Goal: Navigation & Orientation: Find specific page/section

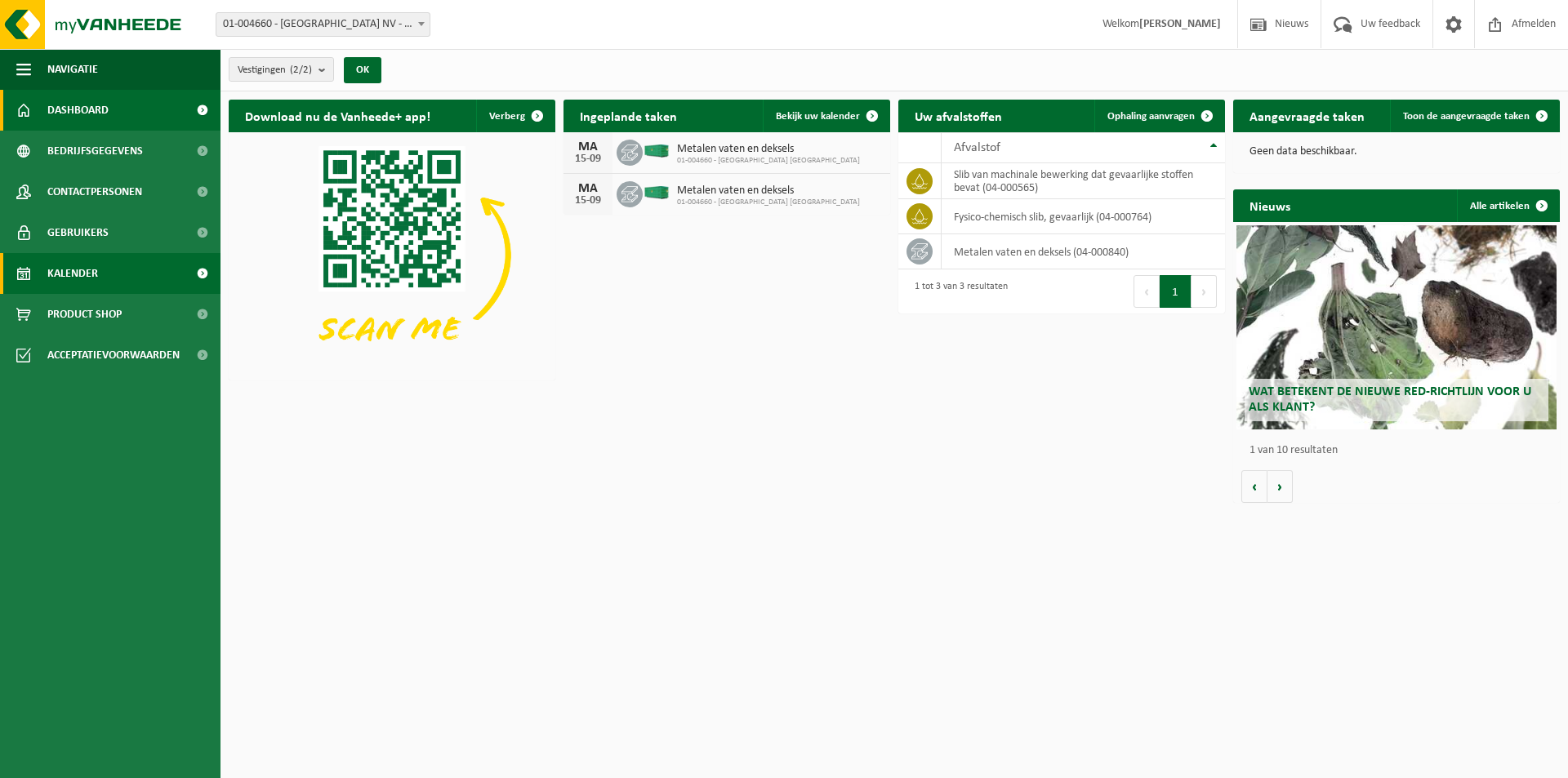
click at [78, 275] on span "Kalender" at bounding box center [72, 273] width 50 height 41
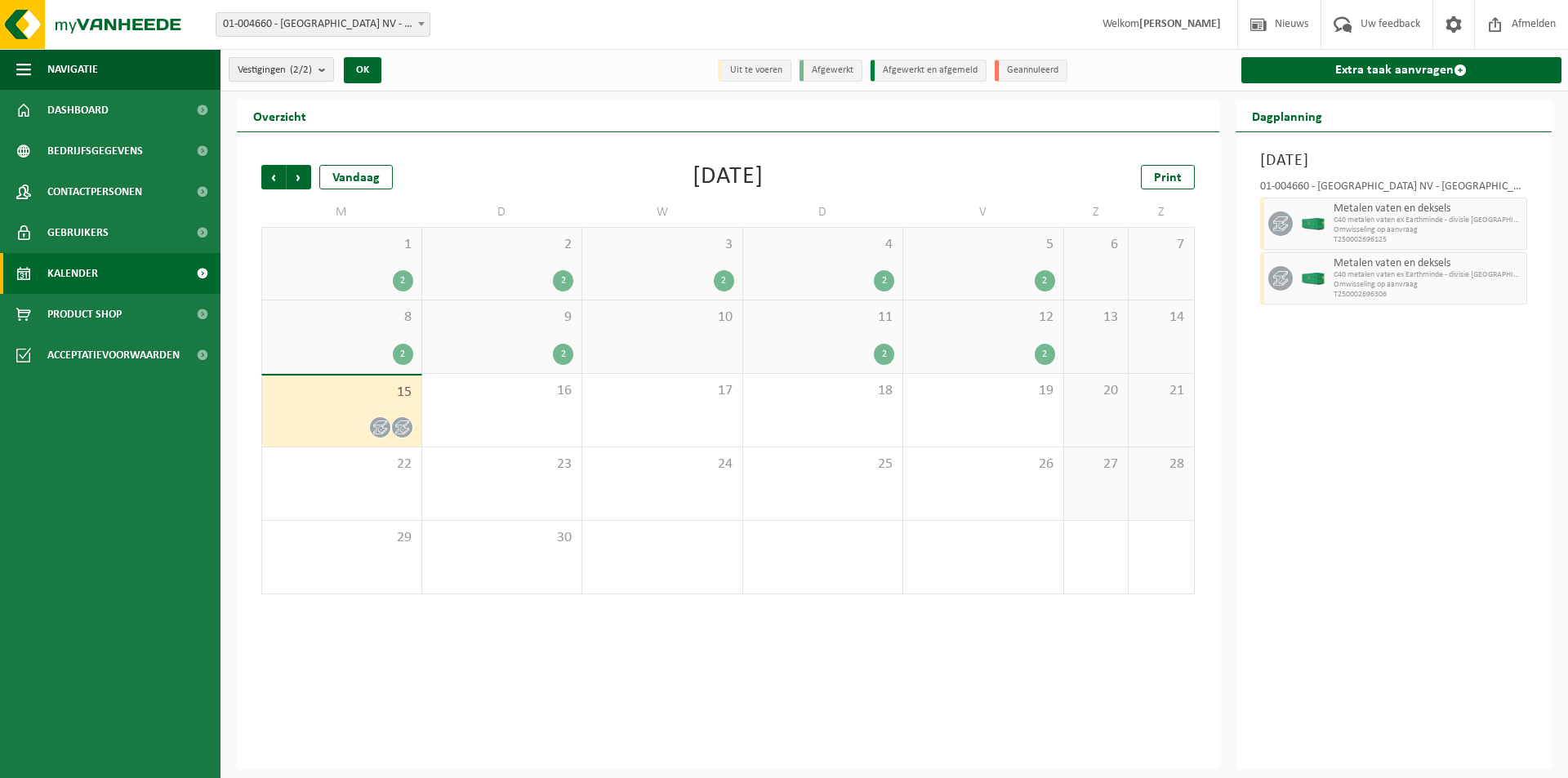
click at [554, 356] on div "2" at bounding box center [563, 354] width 21 height 21
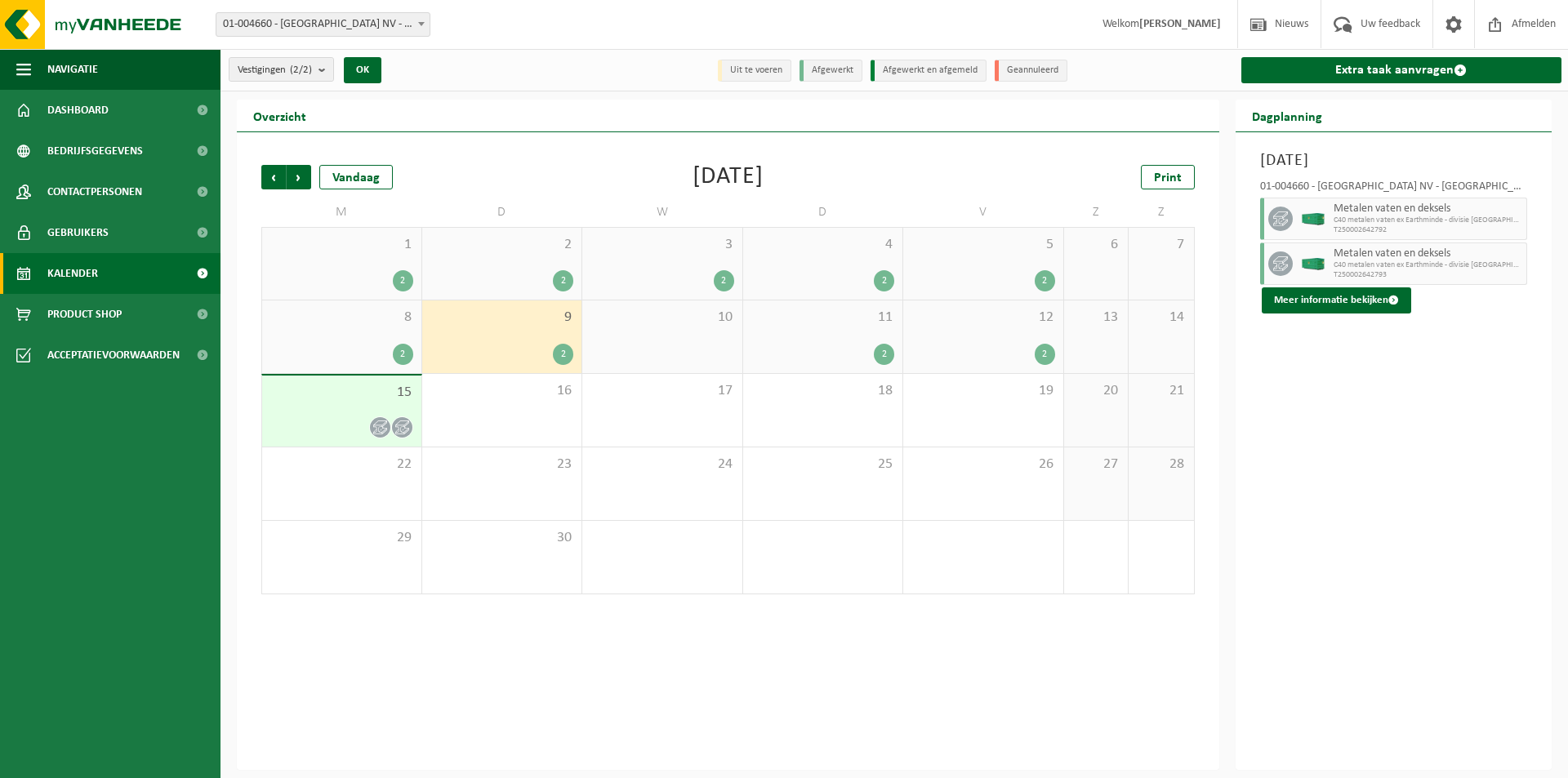
click at [330, 416] on div at bounding box center [341, 427] width 143 height 22
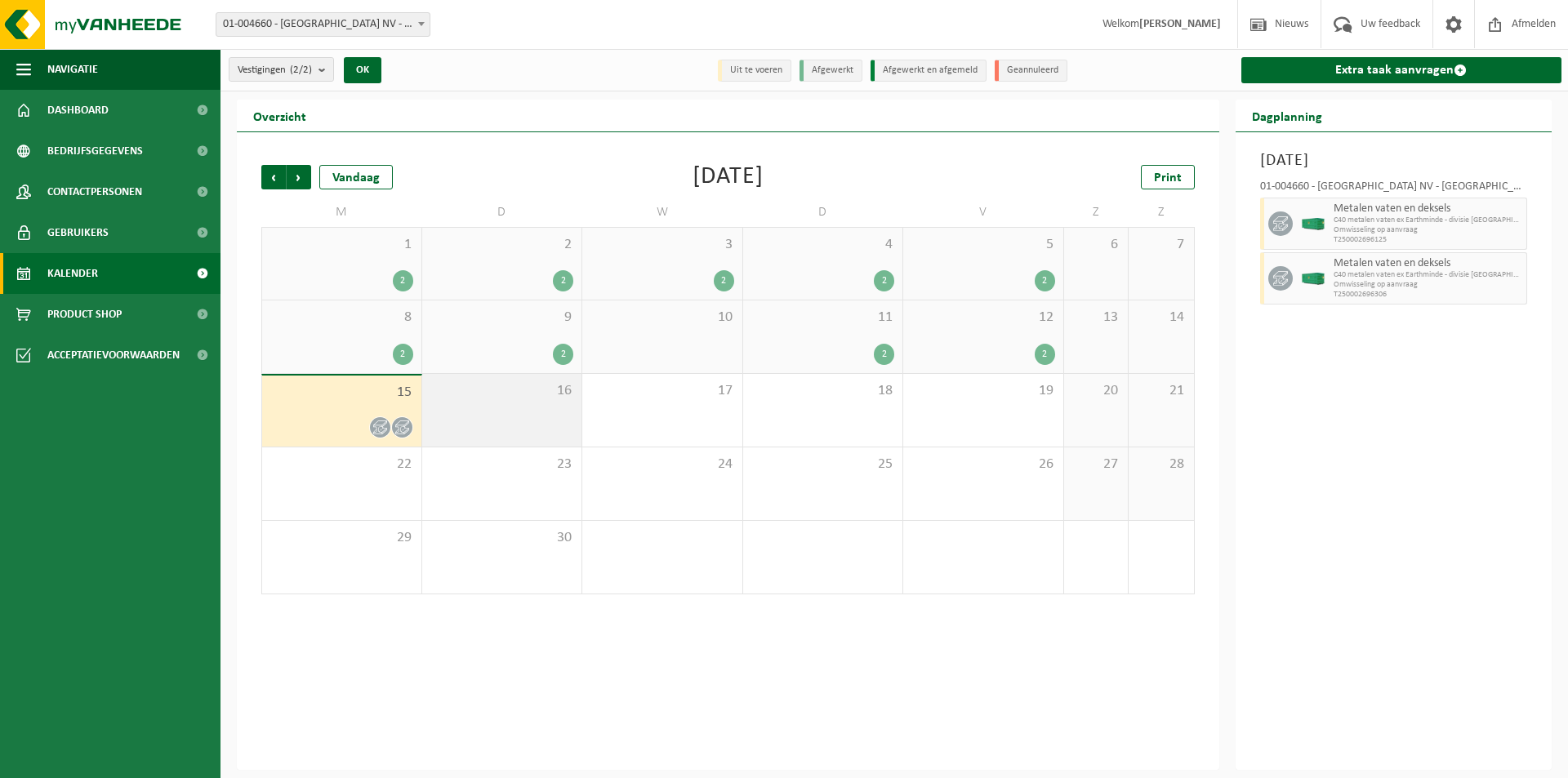
click at [524, 416] on div "16" at bounding box center [502, 410] width 160 height 73
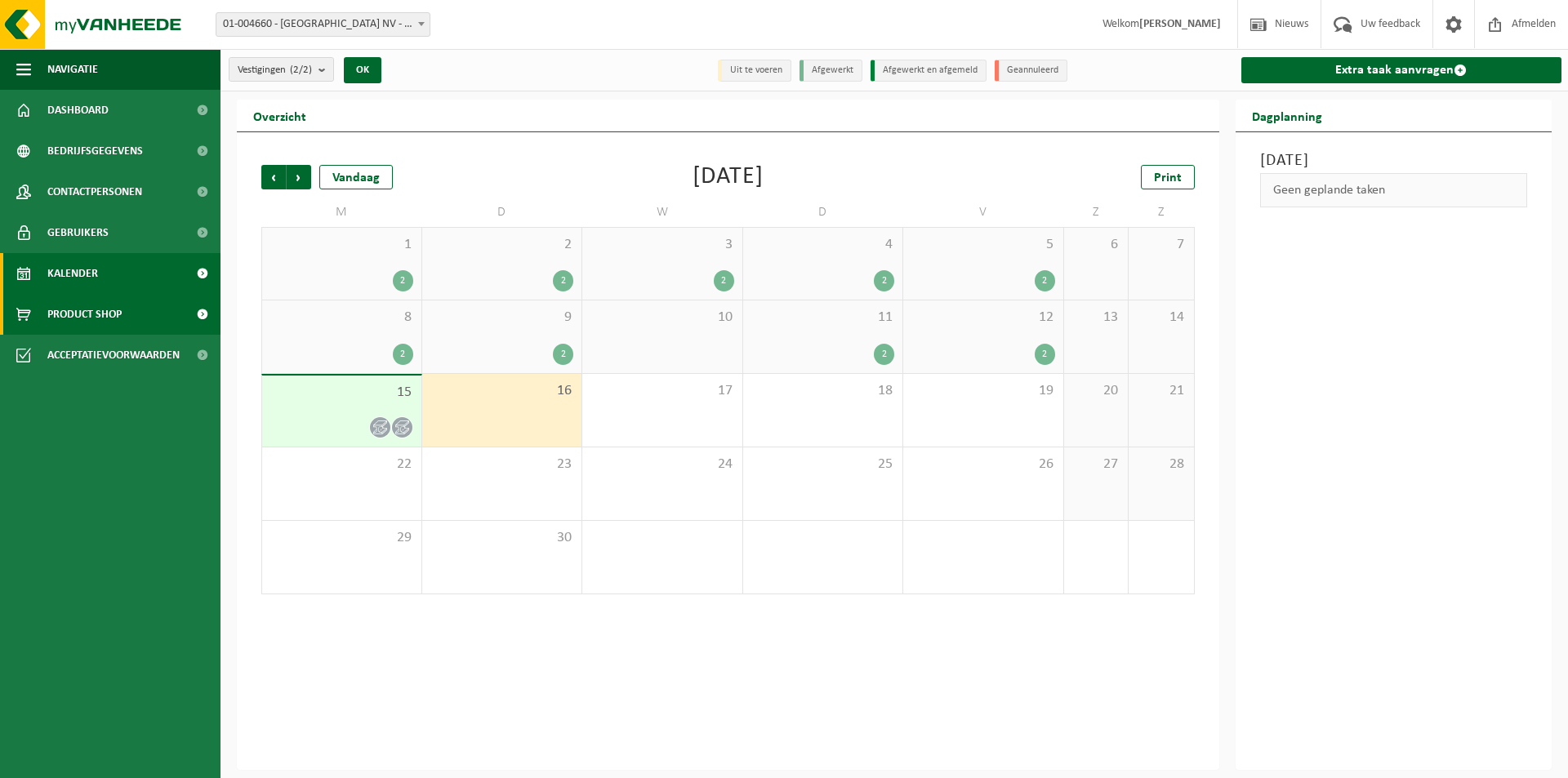
click at [76, 311] on span "Product Shop" at bounding box center [84, 314] width 74 height 41
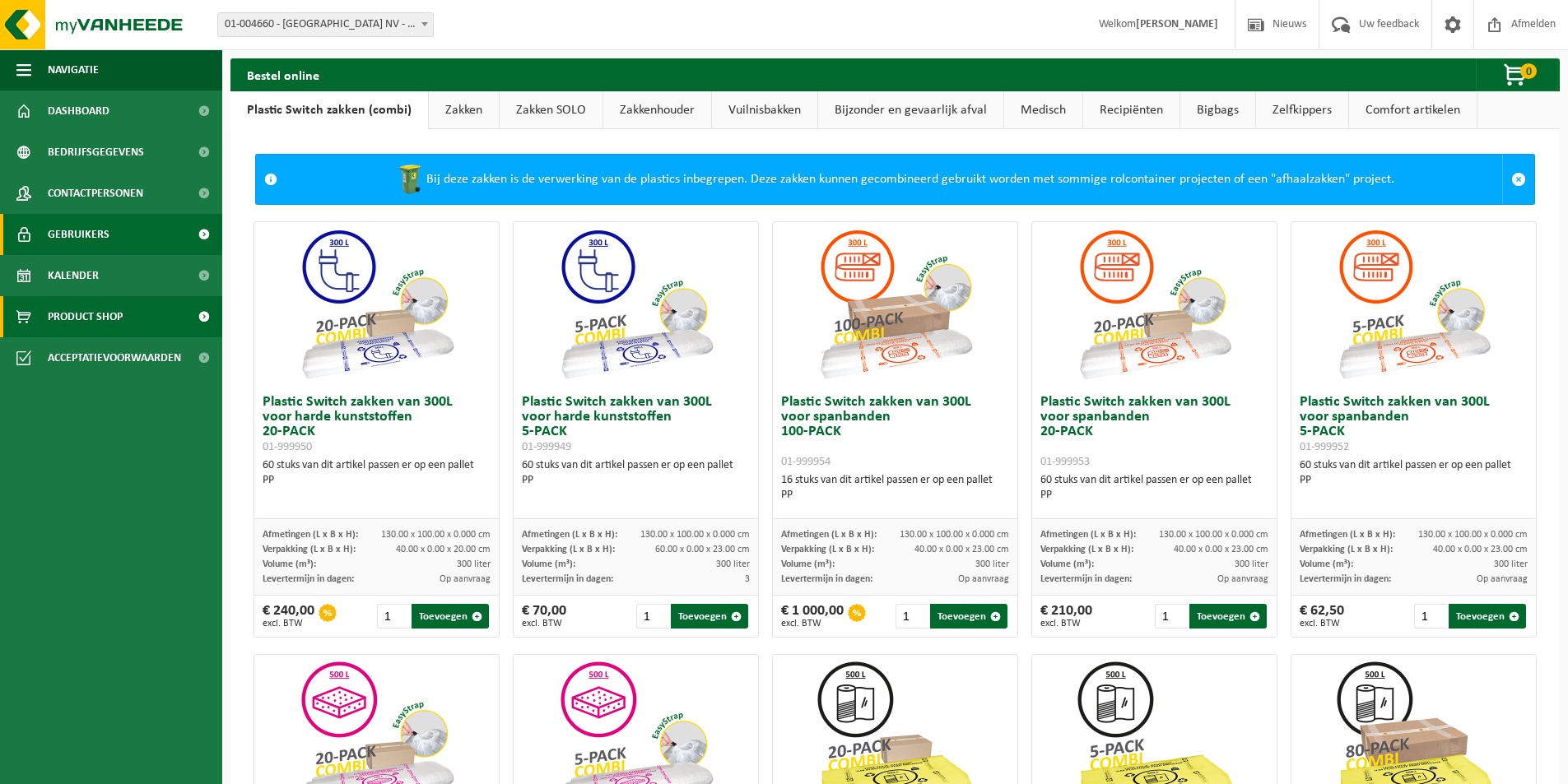
click at [91, 237] on span "Gebruikers" at bounding box center [78, 234] width 62 height 41
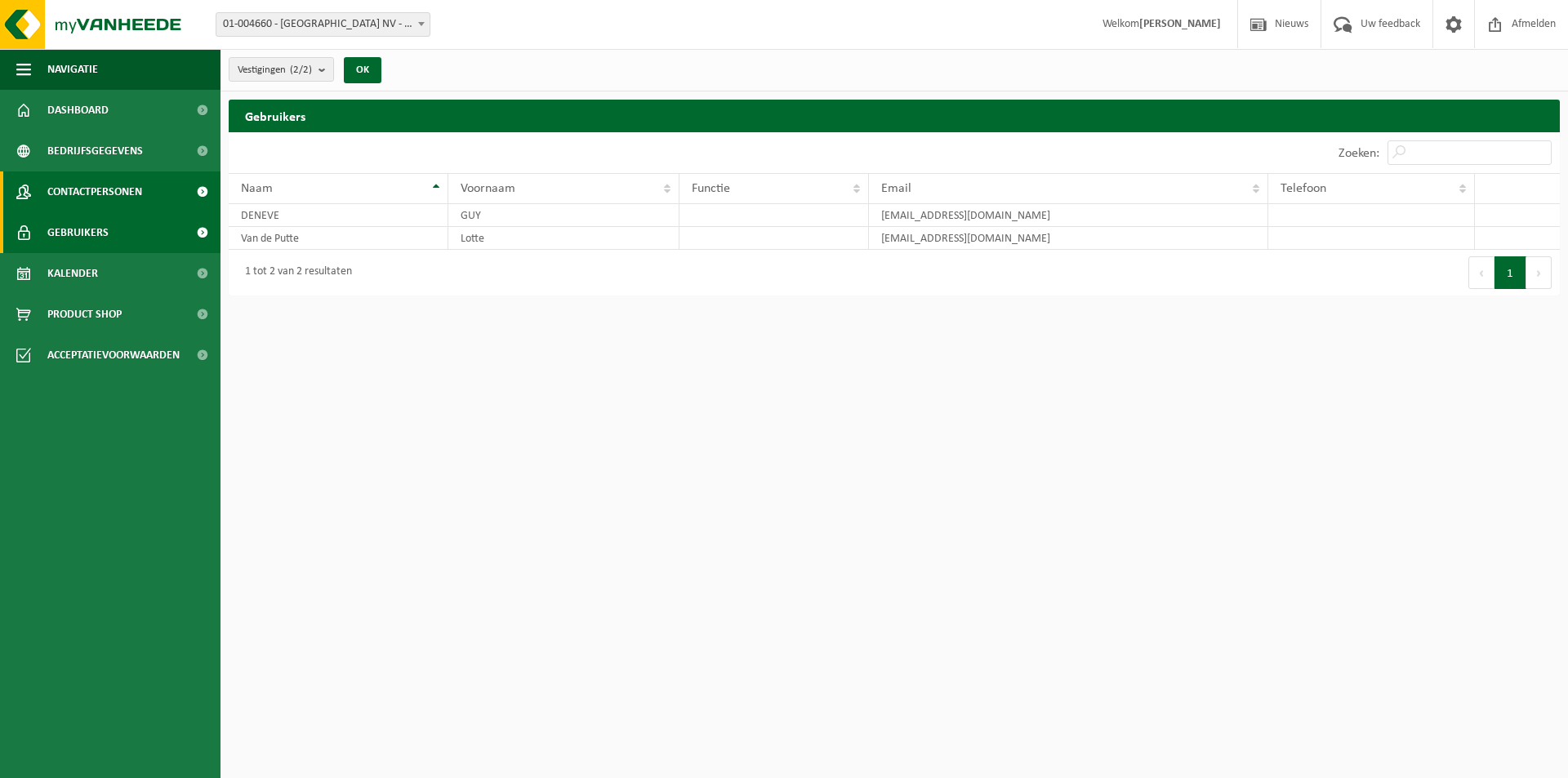
click at [74, 192] on span "Contactpersonen" at bounding box center [95, 191] width 95 height 41
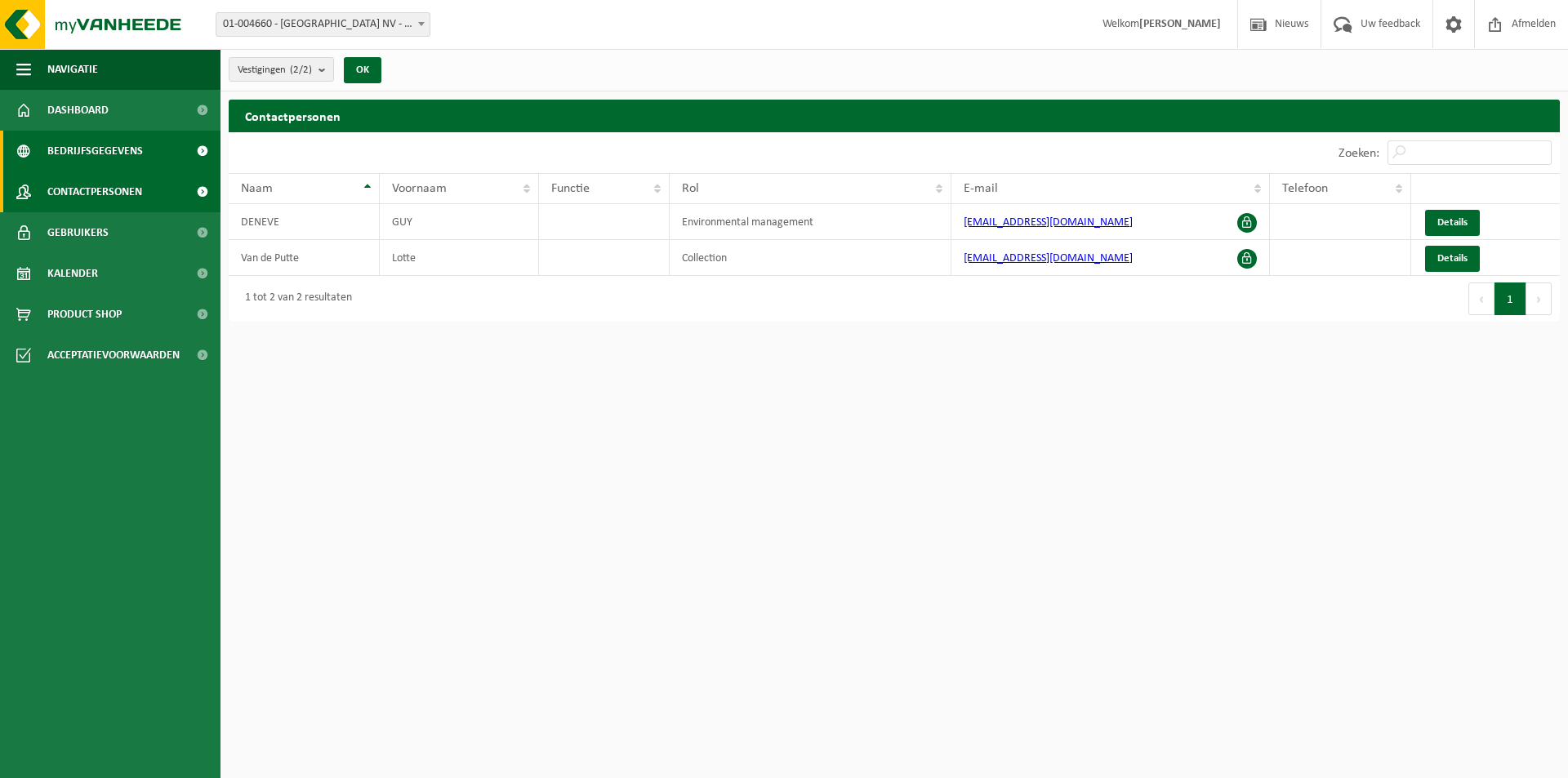
click at [57, 145] on span "Bedrijfsgegevens" at bounding box center [95, 150] width 96 height 41
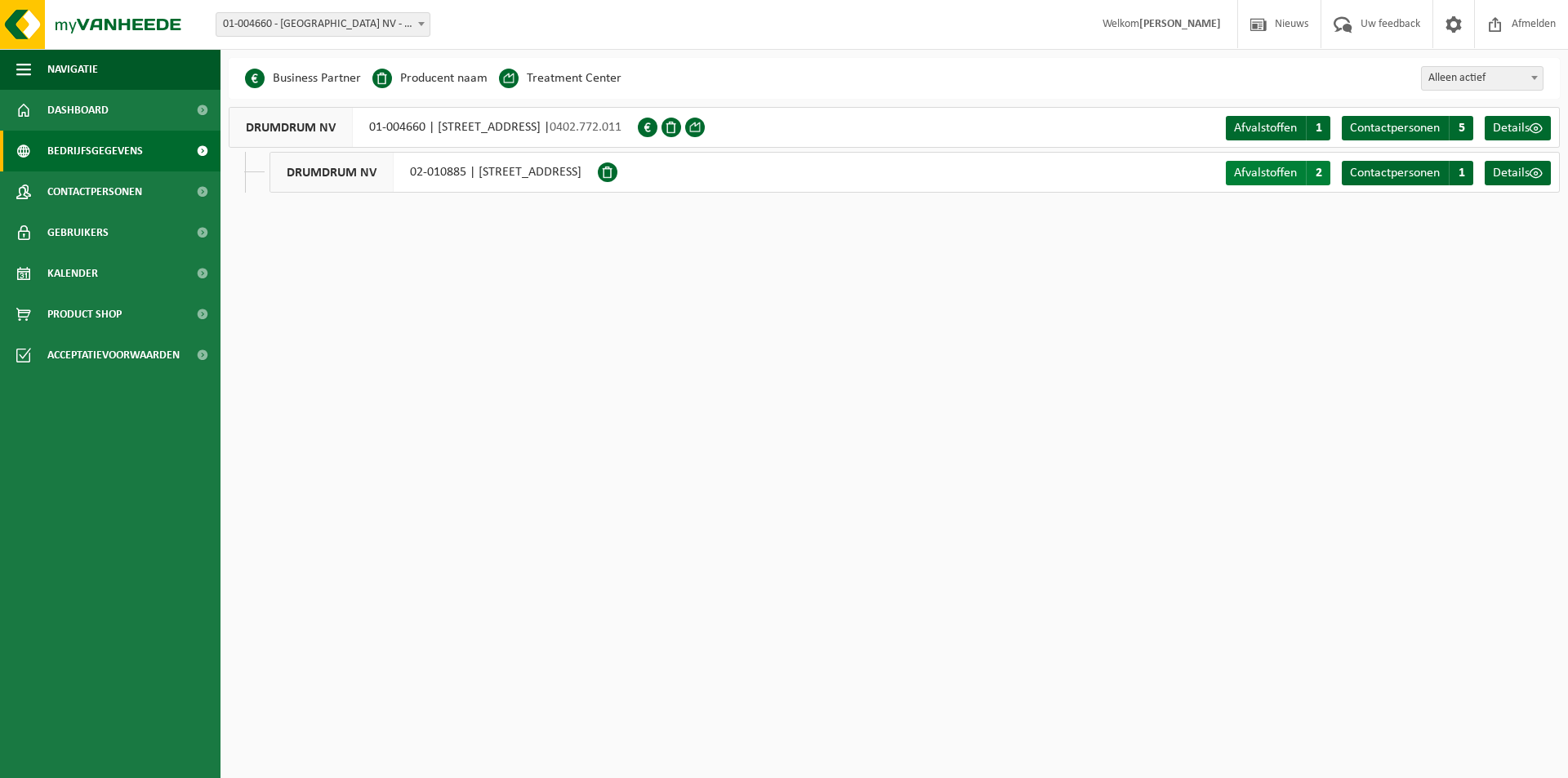
click at [1280, 168] on span "Afvalstoffen" at bounding box center [1265, 173] width 62 height 13
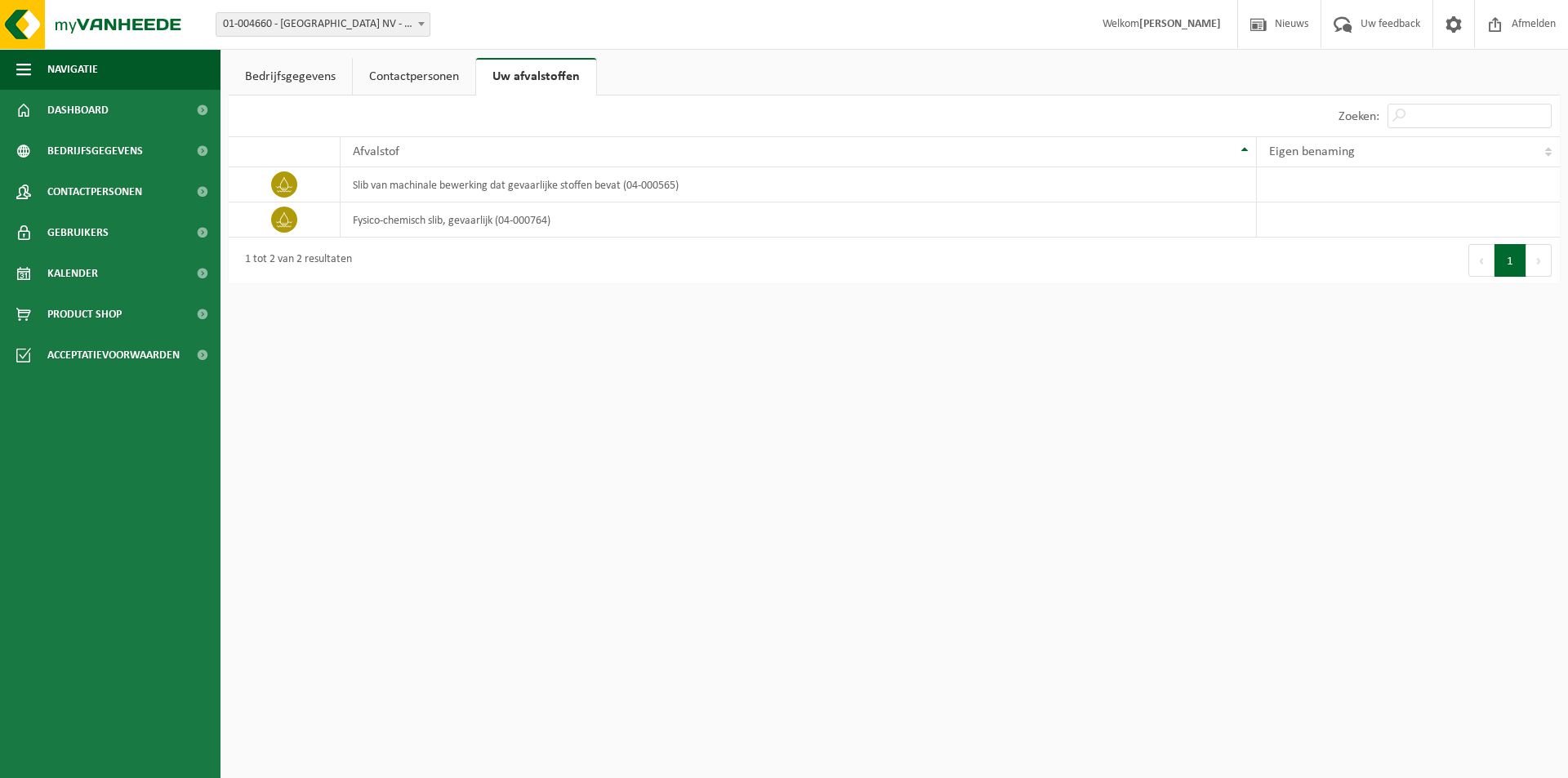
click at [410, 75] on link "Contactpersonen" at bounding box center [414, 77] width 122 height 38
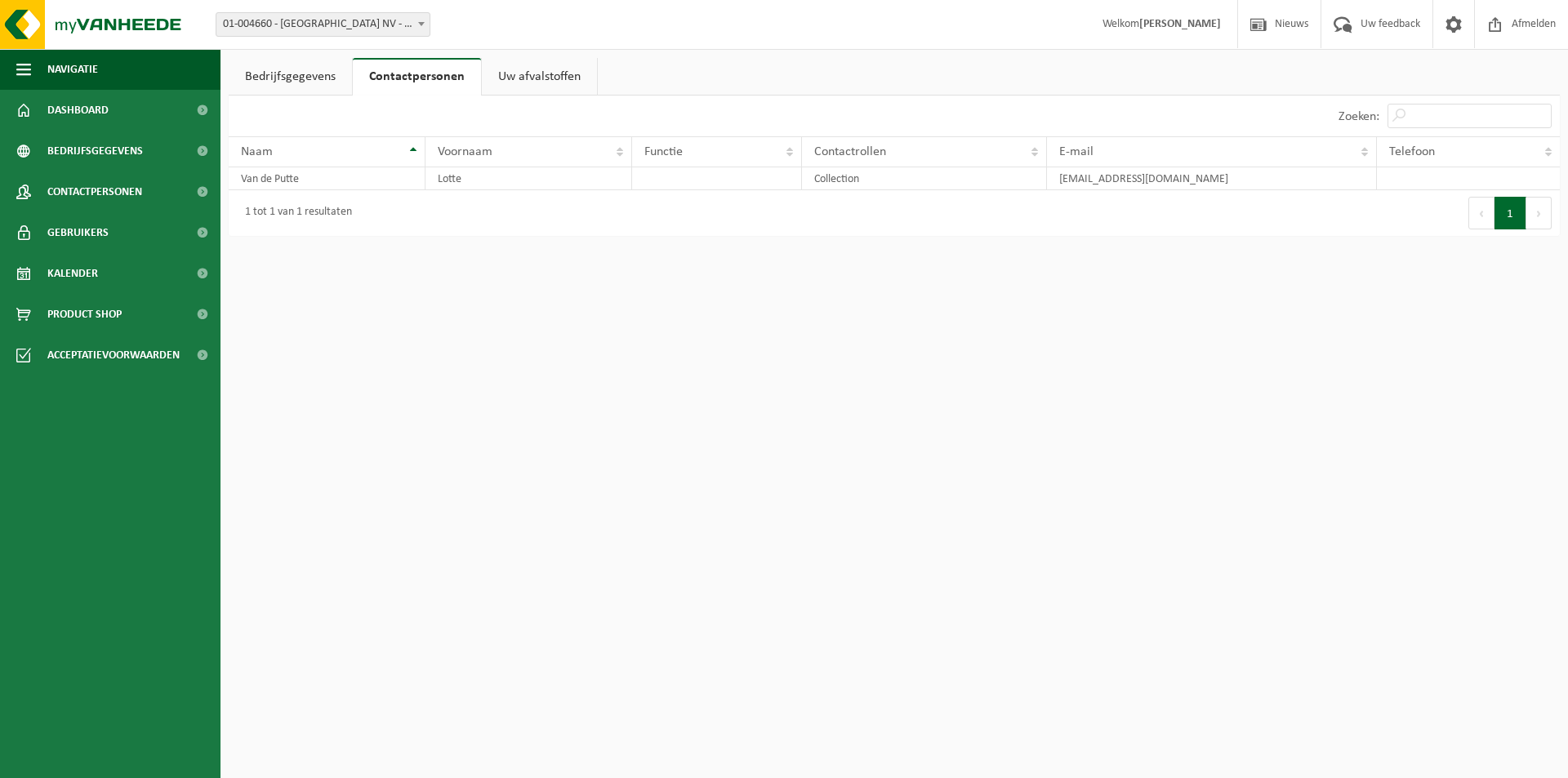
click at [294, 92] on link "Bedrijfsgegevens" at bounding box center [291, 77] width 123 height 38
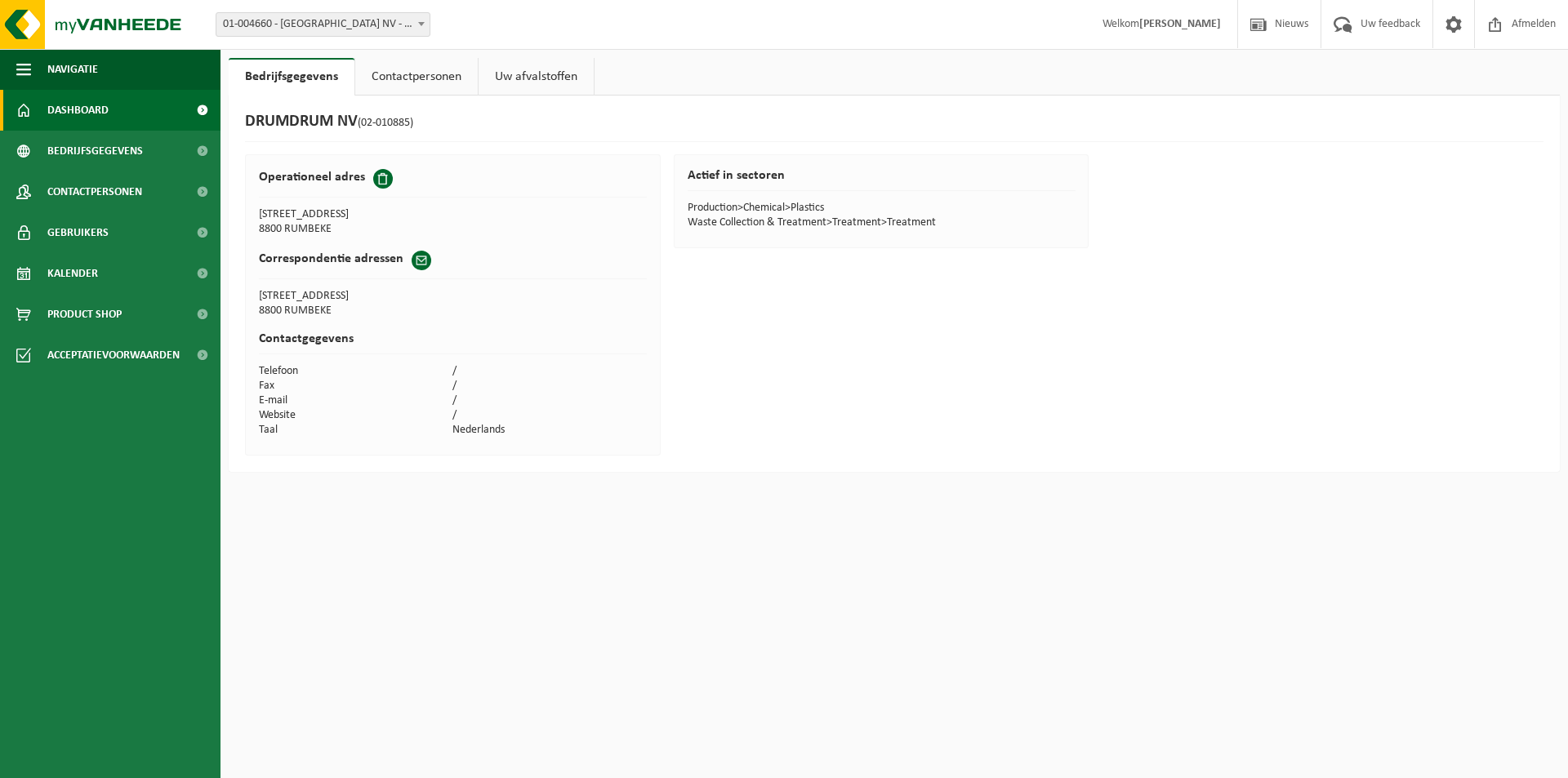
click at [68, 100] on span "Dashboard" at bounding box center [78, 110] width 62 height 41
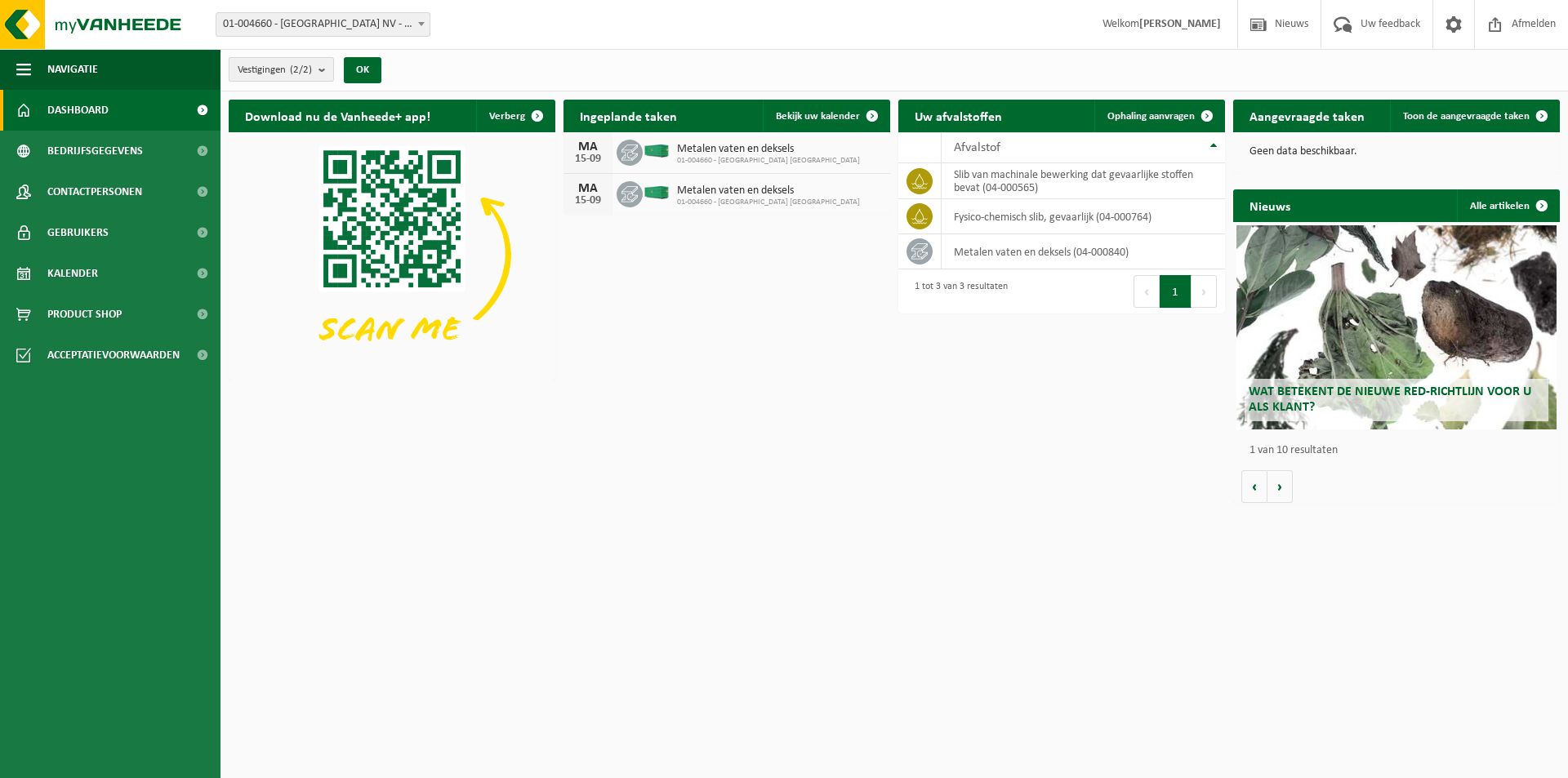
click at [329, 74] on b "submit" at bounding box center [326, 69] width 15 height 23
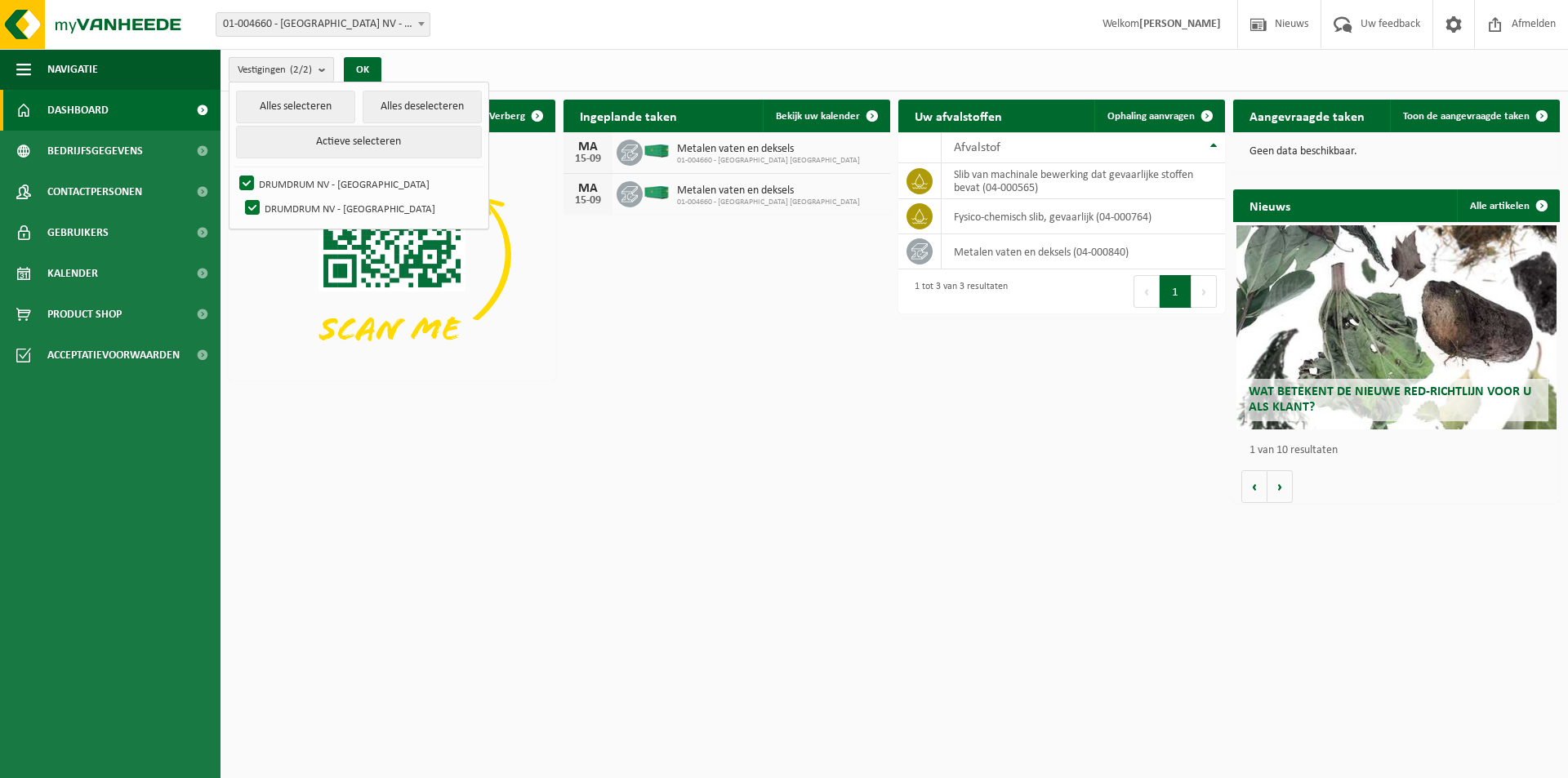
click at [322, 69] on b "submit" at bounding box center [326, 69] width 15 height 24
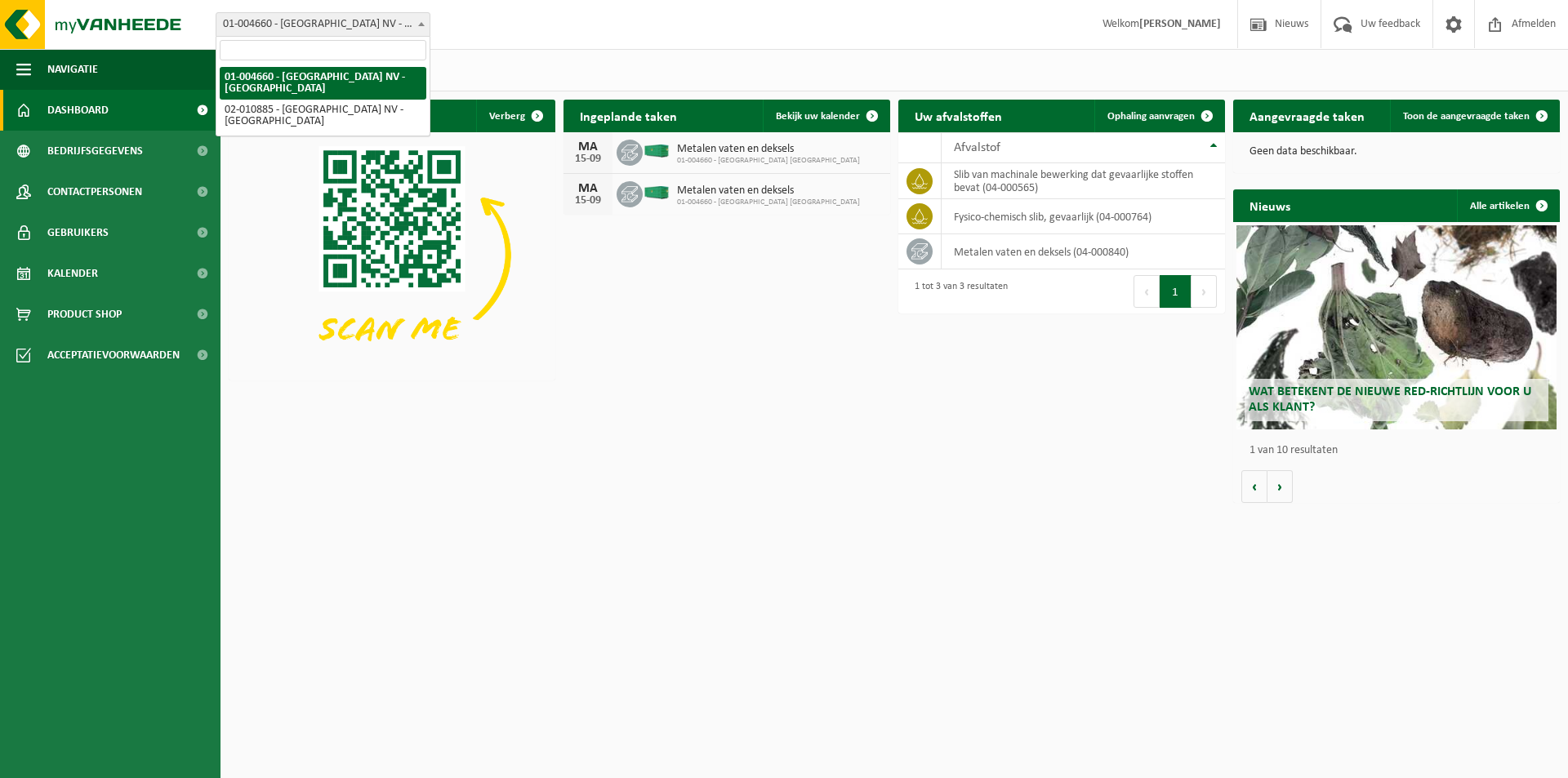
click at [366, 26] on span "01-004660 - [GEOGRAPHIC_DATA] NV - [GEOGRAPHIC_DATA]" at bounding box center [323, 25] width 213 height 23
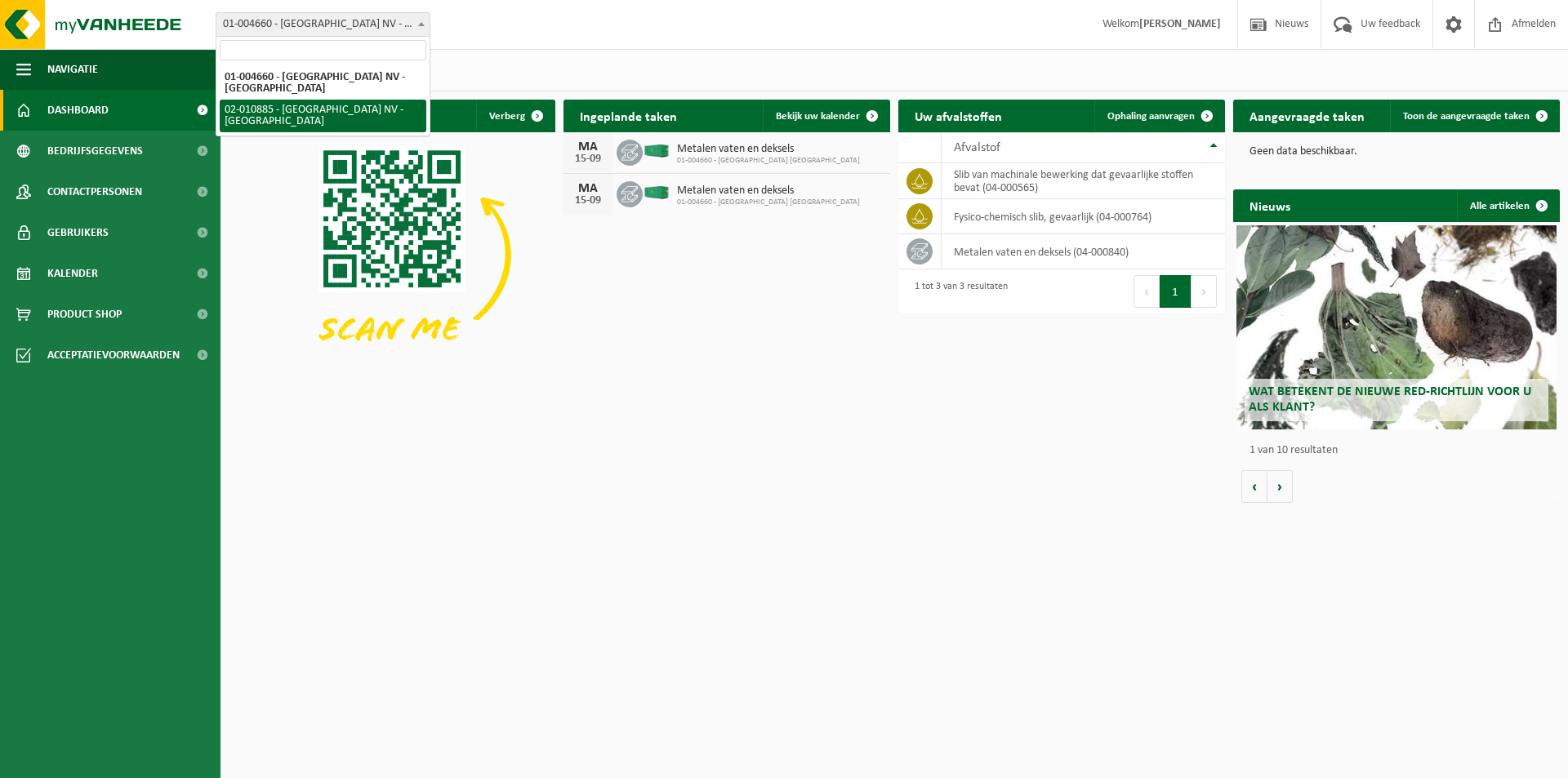
select select "9373"
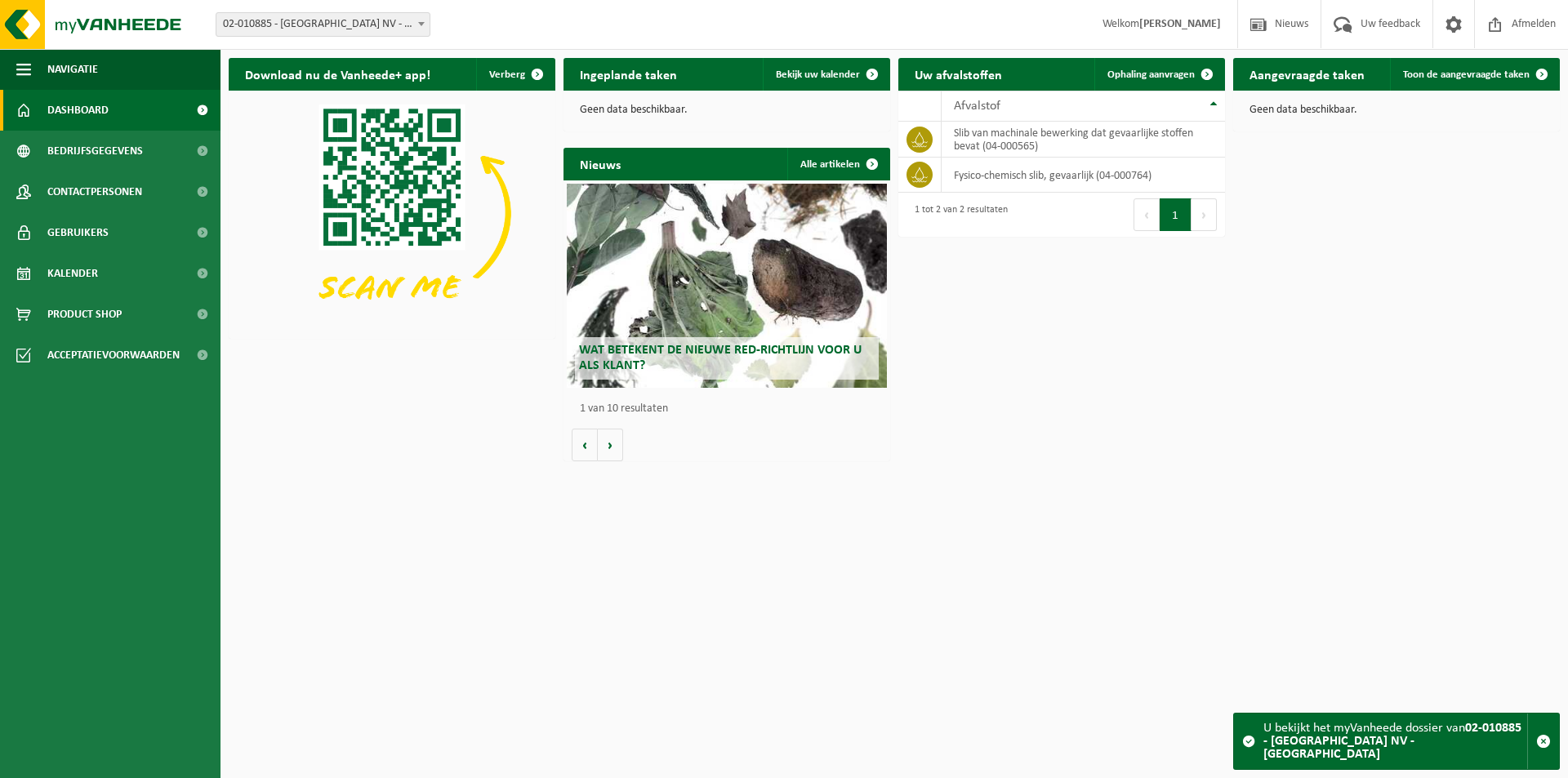
click at [364, 26] on span "02-010885 - [GEOGRAPHIC_DATA] NV - [GEOGRAPHIC_DATA]" at bounding box center [323, 25] width 213 height 23
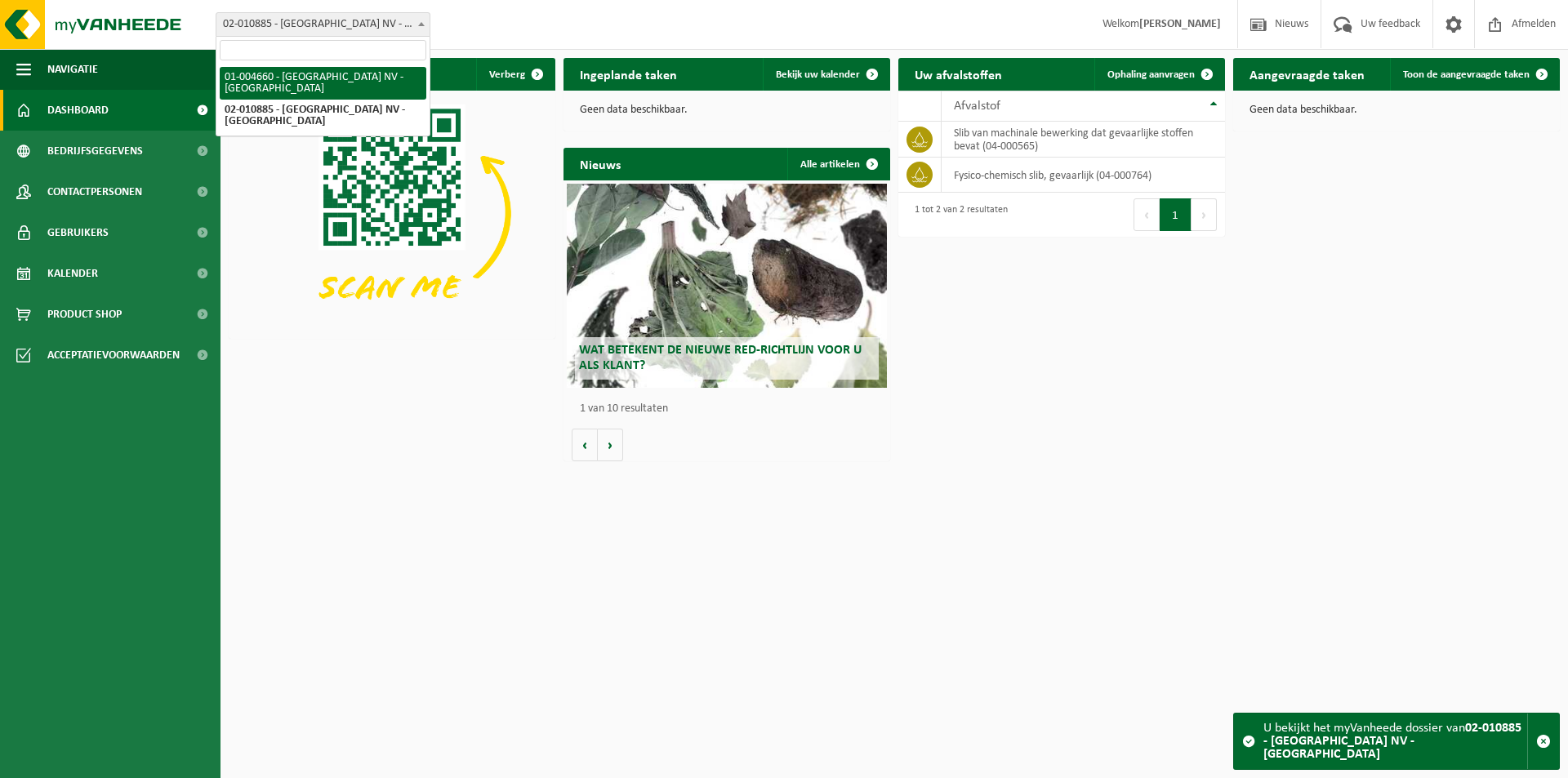
select select "200"
